Goal: Check status

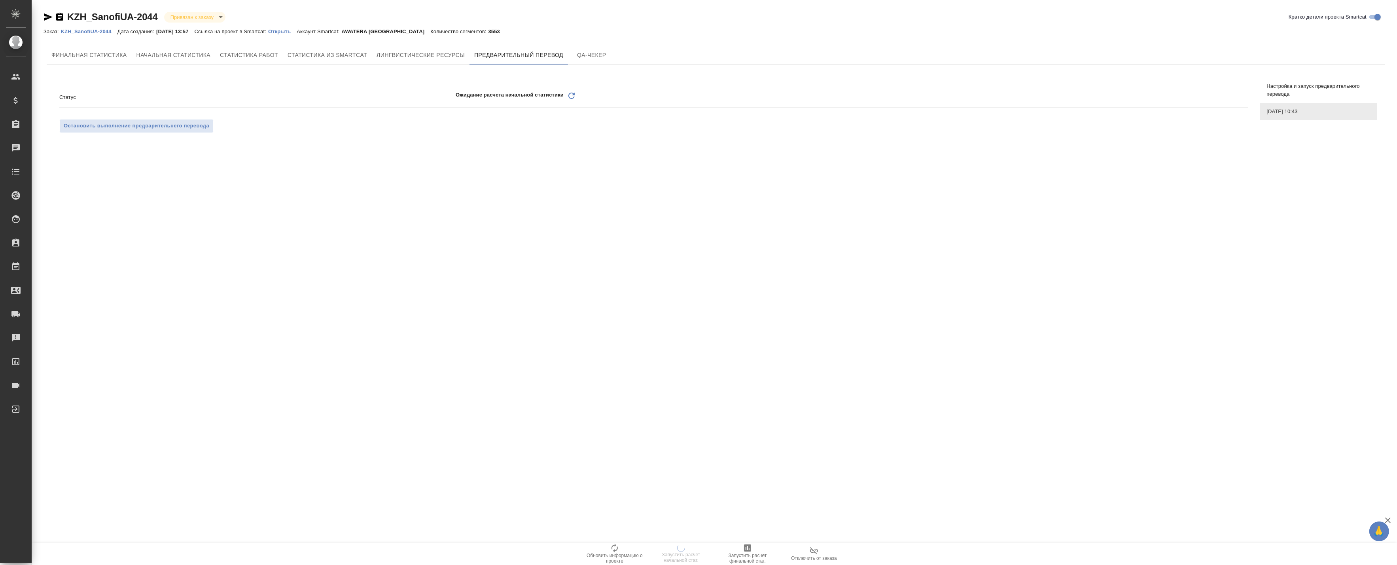
click at [572, 94] on icon "Обновить" at bounding box center [571, 95] width 9 height 9
